Goal: Task Accomplishment & Management: Manage account settings

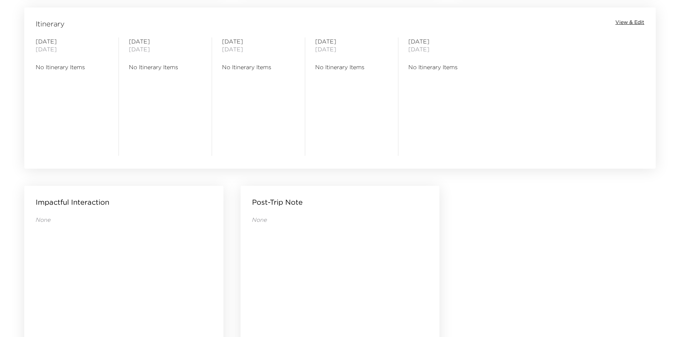
scroll to position [687, 0]
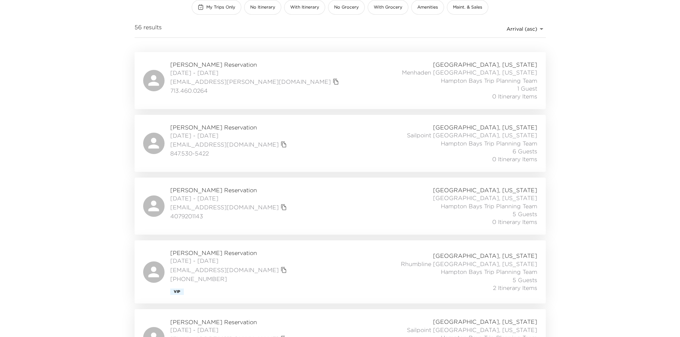
scroll to position [107, 0]
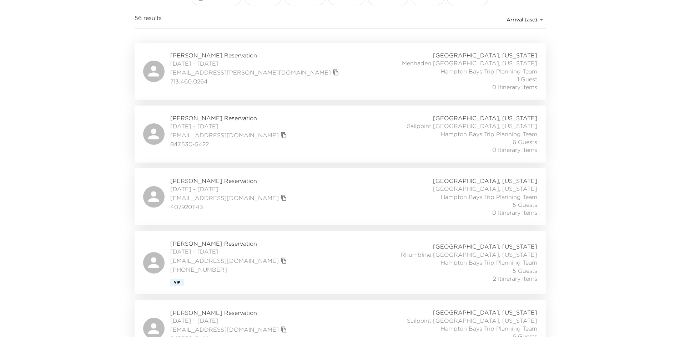
click at [216, 183] on span "Diane Breen Reservation" at bounding box center [229, 181] width 118 height 8
click at [201, 120] on span "Edward Chandler Reservation" at bounding box center [229, 118] width 118 height 8
click at [205, 184] on span "Diane Breen Reservation" at bounding box center [229, 181] width 118 height 8
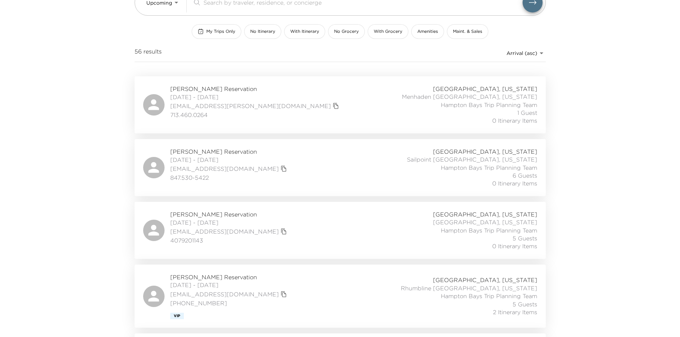
scroll to position [214, 0]
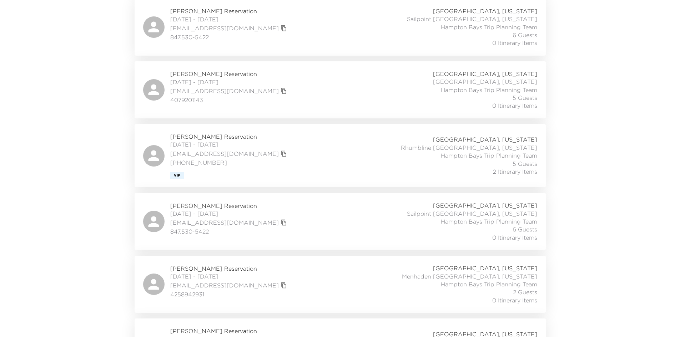
click at [234, 138] on span "Jim Greenho Reservation" at bounding box center [229, 137] width 118 height 8
click at [254, 209] on div "Edward Chandler Reservation 09/04/2025 - 09/08/2025 ekc@longboatvm.com 847.530-…" at bounding box center [340, 222] width 394 height 40
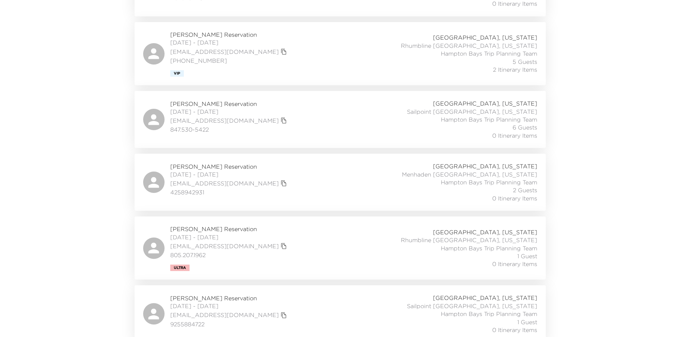
scroll to position [321, 0]
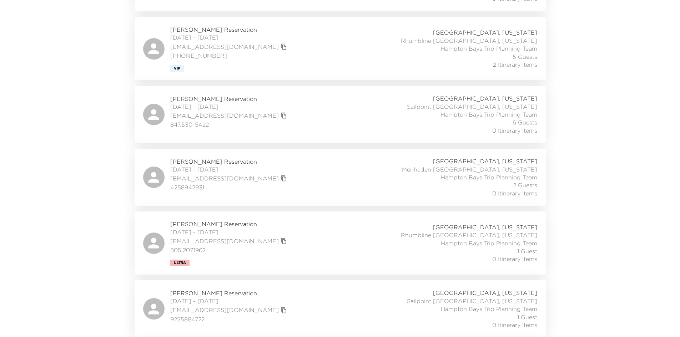
click at [230, 164] on span "Laura Bustamante Reservation" at bounding box center [229, 162] width 118 height 8
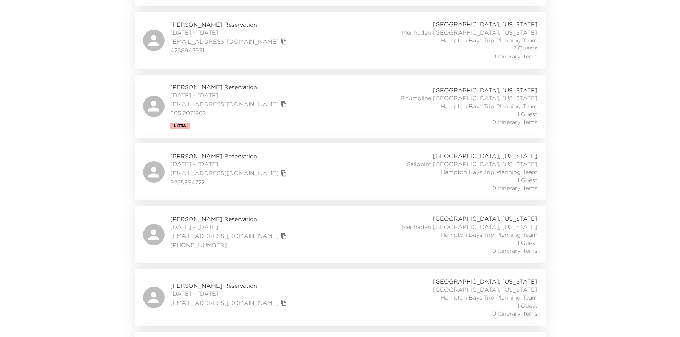
scroll to position [464, 0]
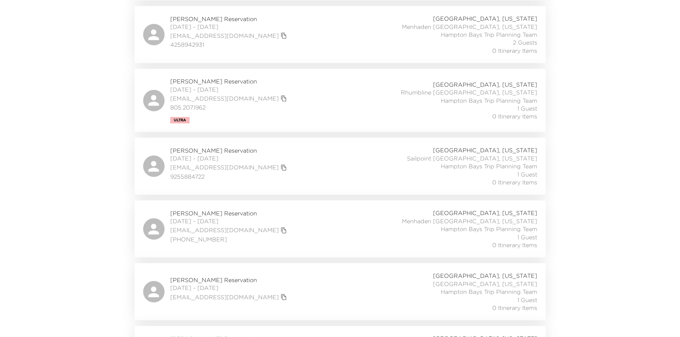
click at [222, 85] on span "Tony Valentino Reservation" at bounding box center [229, 81] width 118 height 8
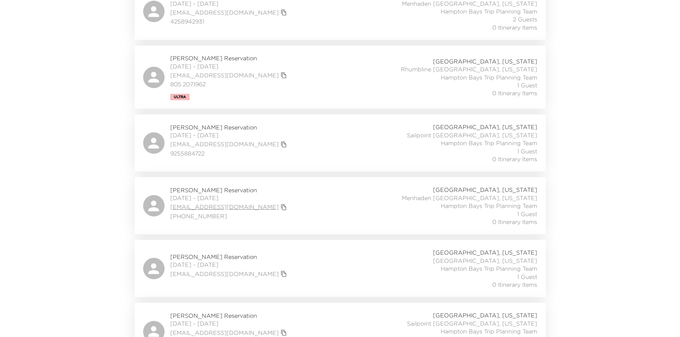
scroll to position [500, 0]
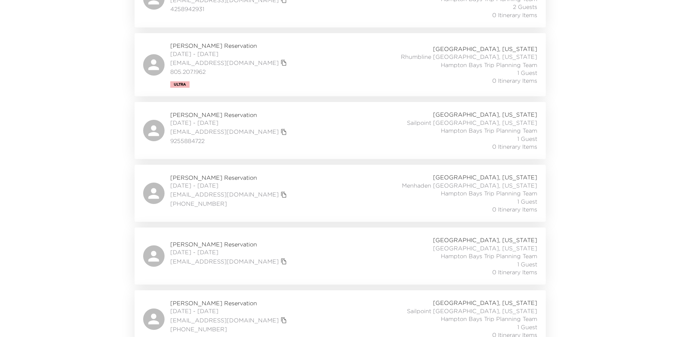
click at [223, 115] on span "Stephen Oetgen Reservation" at bounding box center [229, 115] width 118 height 8
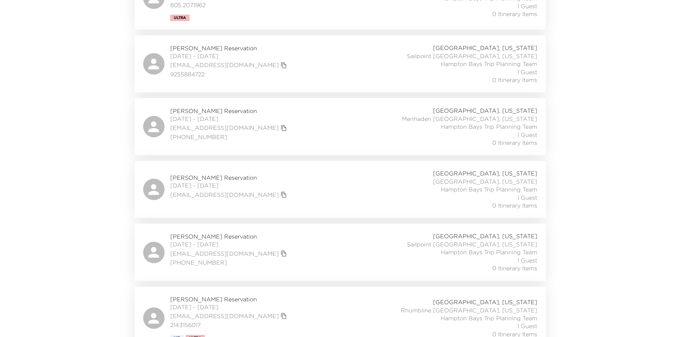
scroll to position [571, 0]
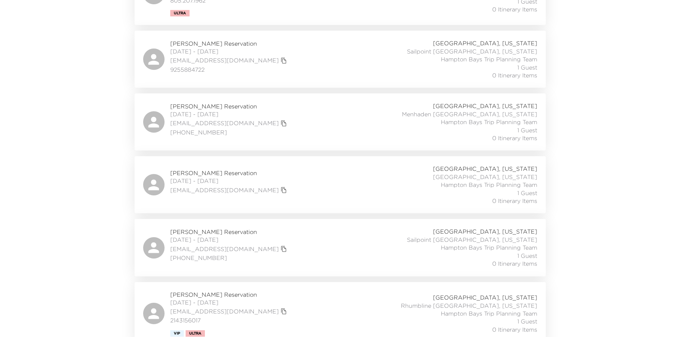
click at [238, 106] on span "Earl Luttner Reservation" at bounding box center [229, 106] width 118 height 8
click at [268, 173] on div "Sarah Flynn Reservation 09/11/2025 - 09/14/2025 seflynn25@gmail.com Hampton Bay…" at bounding box center [340, 185] width 394 height 40
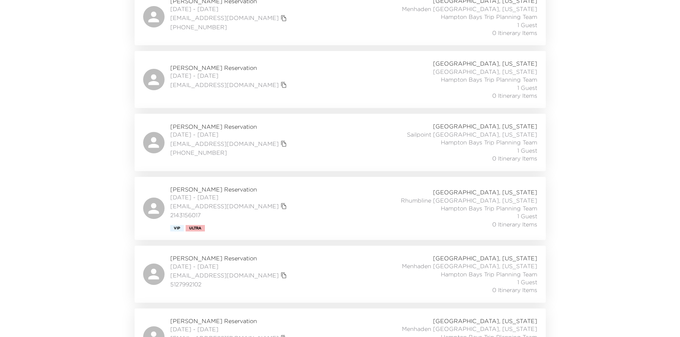
scroll to position [678, 0]
click at [259, 129] on div "Joshua Cosentino Reservation 09/12/2025 - 09/15/2025 jcb7199@gmail.com (860) 40…" at bounding box center [340, 141] width 394 height 40
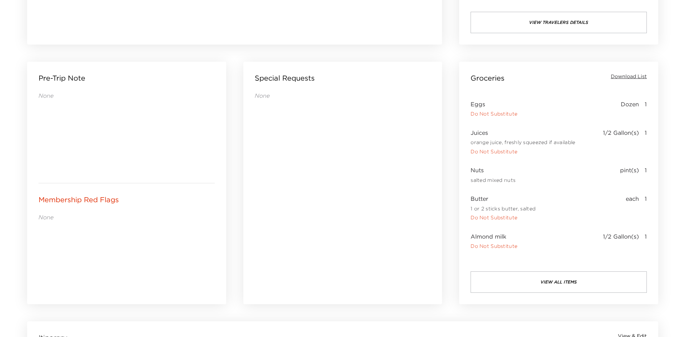
scroll to position [259, 0]
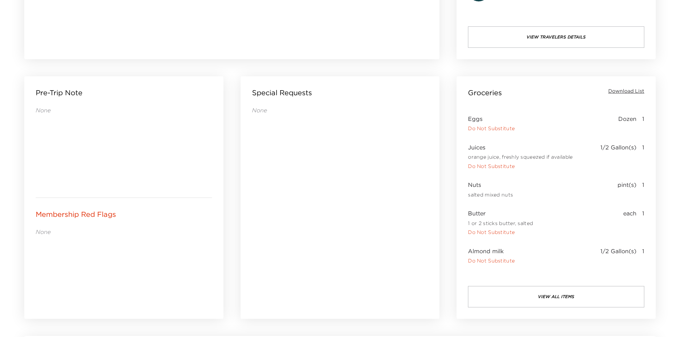
click at [567, 293] on button "view all items" at bounding box center [556, 296] width 176 height 21
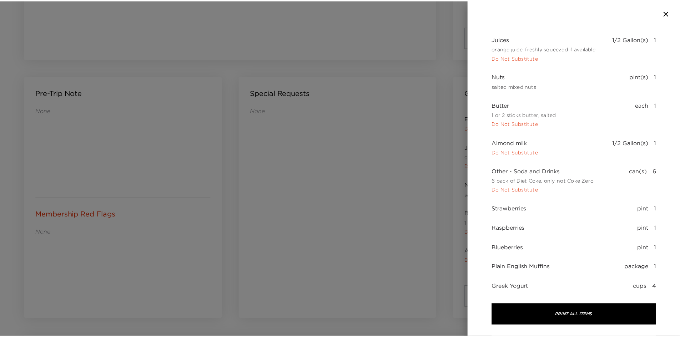
scroll to position [0, 0]
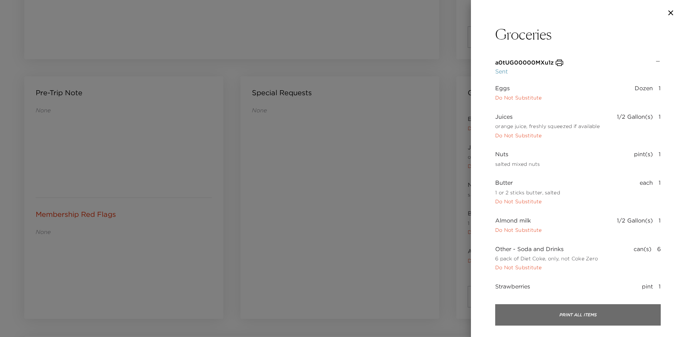
click at [598, 314] on button "Print All Items" at bounding box center [578, 314] width 166 height 21
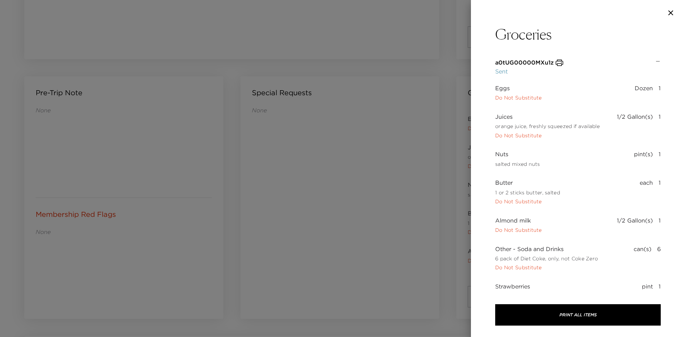
click at [676, 8] on div at bounding box center [578, 13] width 214 height 26
click at [669, 14] on icon "button" at bounding box center [671, 13] width 9 height 9
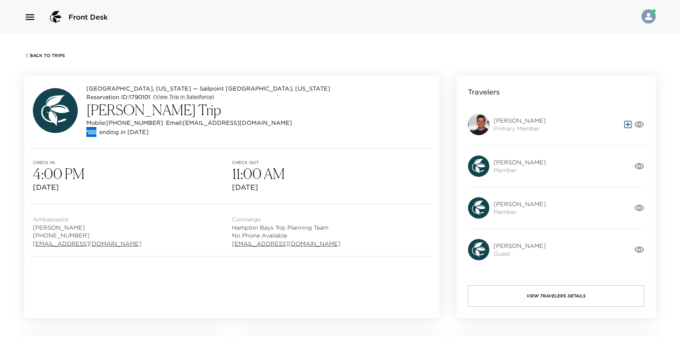
click at [464, 57] on div "Back To Trips" at bounding box center [339, 54] width 631 height 7
click at [524, 294] on button "View Travelers Details" at bounding box center [556, 295] width 176 height 21
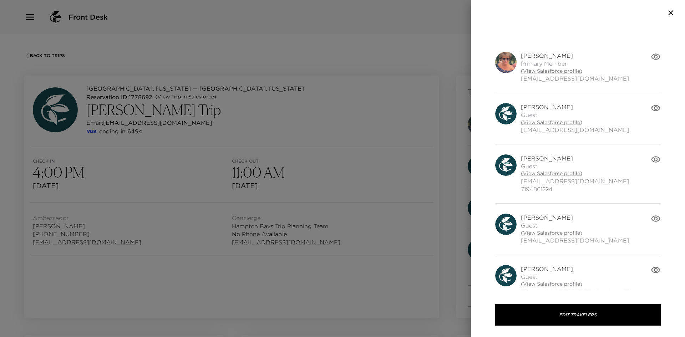
scroll to position [32, 0]
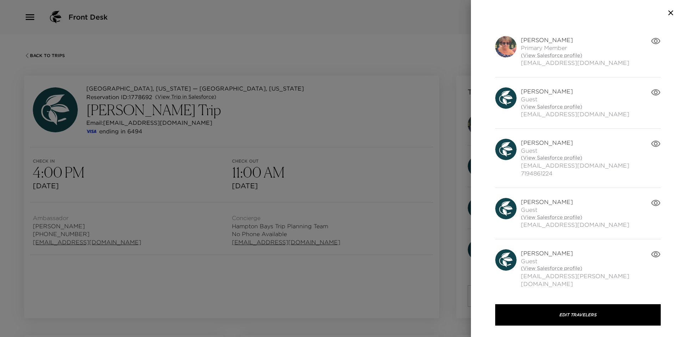
click at [651, 258] on icon "button" at bounding box center [656, 254] width 10 height 10
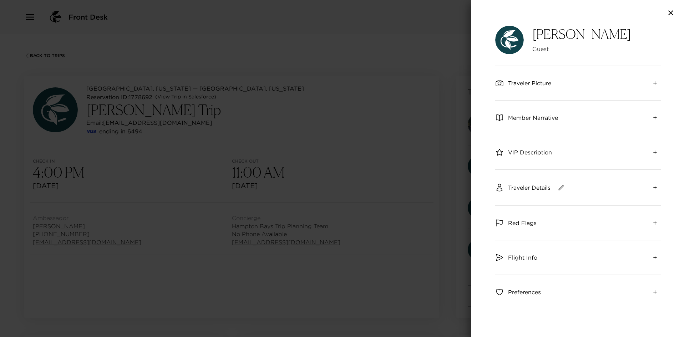
click at [533, 116] on span "Member Narrative" at bounding box center [533, 118] width 50 height 8
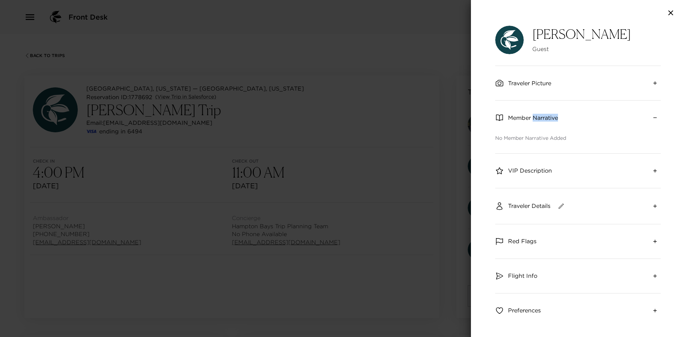
click at [533, 116] on span "Member Narrative" at bounding box center [533, 118] width 50 height 8
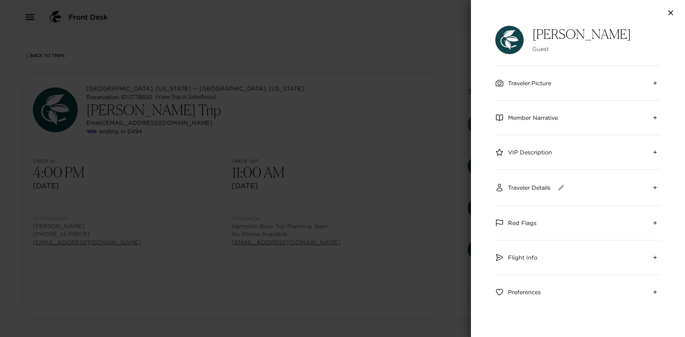
click at [520, 157] on div "VIP Description" at bounding box center [578, 152] width 166 height 34
click at [519, 153] on span "VIP Description" at bounding box center [530, 152] width 44 height 8
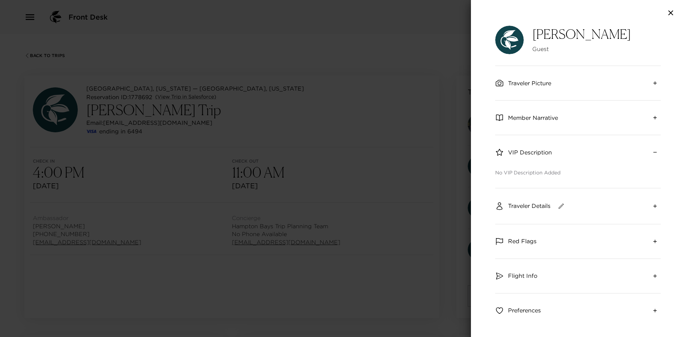
click at [519, 153] on span "VIP Description" at bounding box center [530, 152] width 44 height 8
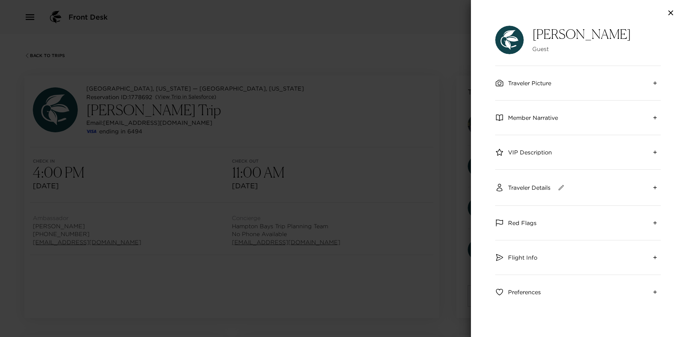
click at [523, 184] on span "Traveler Details" at bounding box center [529, 188] width 42 height 8
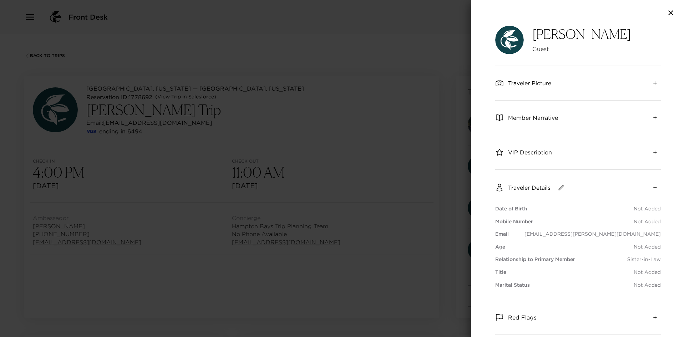
click at [674, 15] on icon "button" at bounding box center [671, 13] width 9 height 9
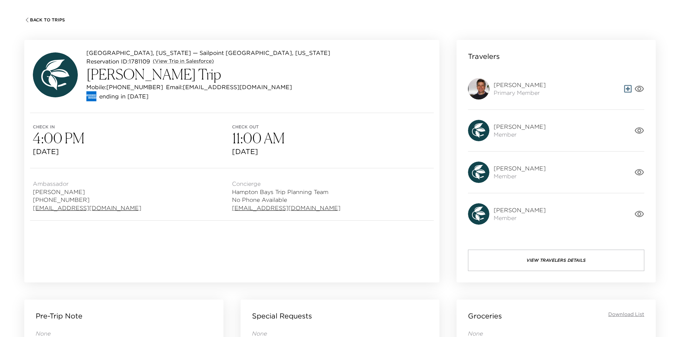
scroll to position [214, 0]
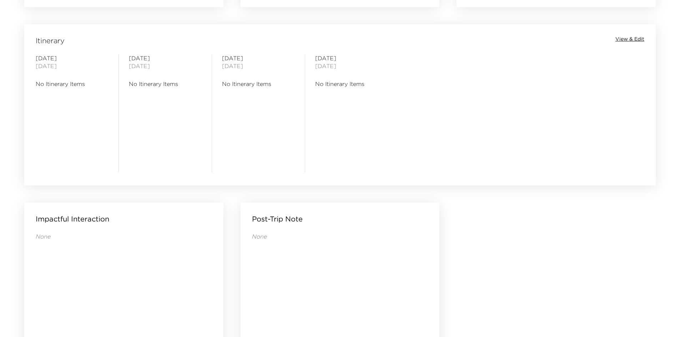
scroll to position [687, 0]
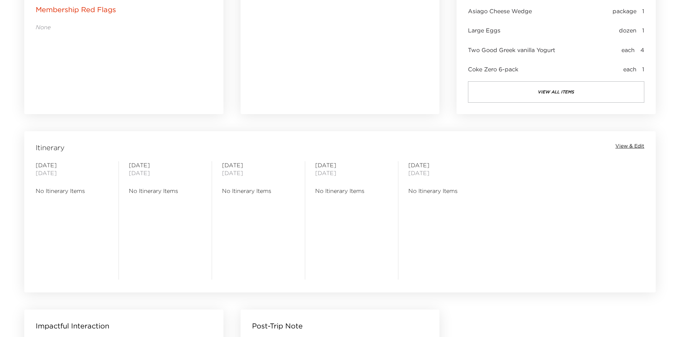
scroll to position [642, 0]
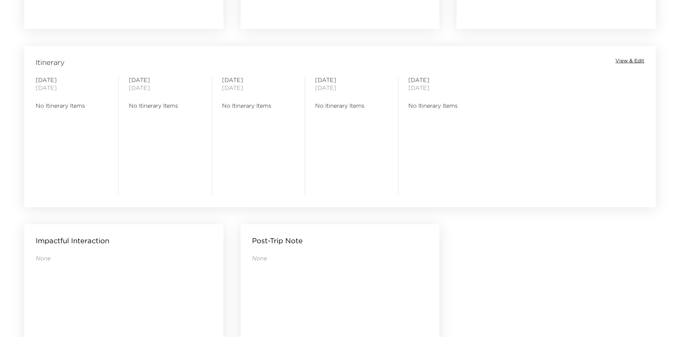
scroll to position [642, 0]
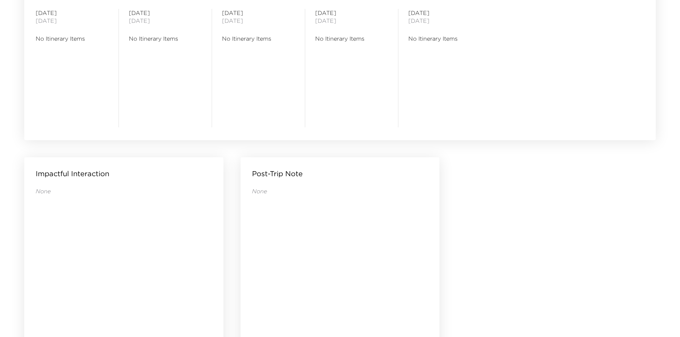
scroll to position [678, 0]
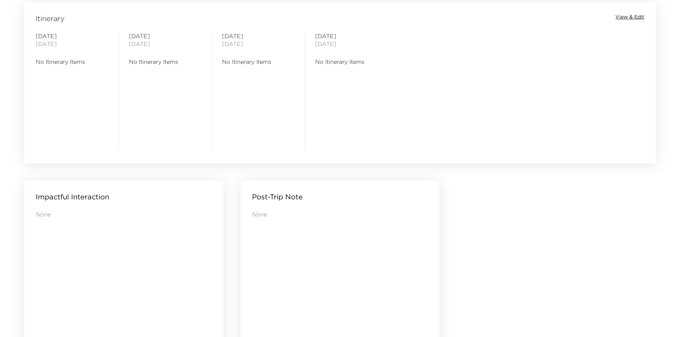
scroll to position [678, 0]
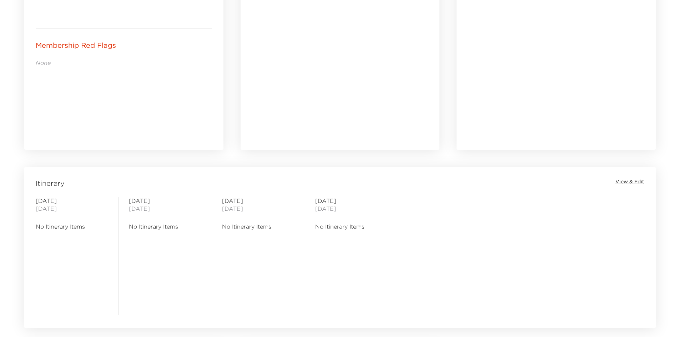
scroll to position [571, 0]
